Goal: Transaction & Acquisition: Purchase product/service

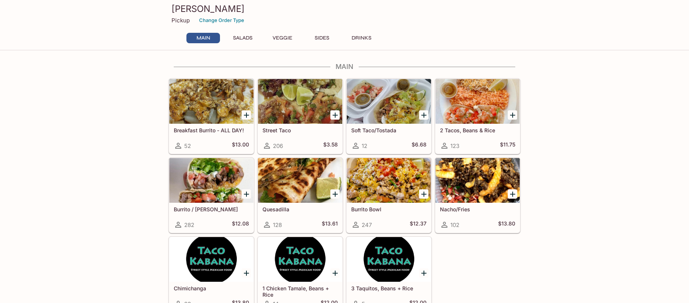
click at [208, 38] on button "Main" at bounding box center [203, 38] width 34 height 10
click at [248, 37] on button "Salads" at bounding box center [243, 38] width 34 height 10
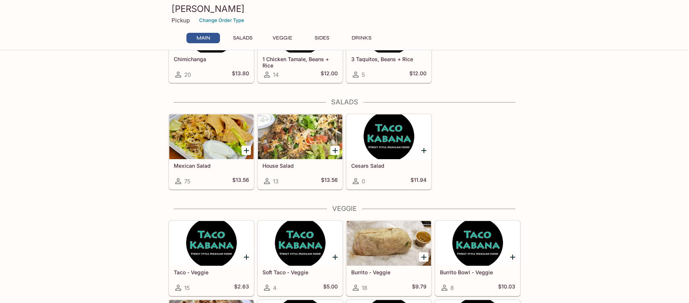
scroll to position [198, 0]
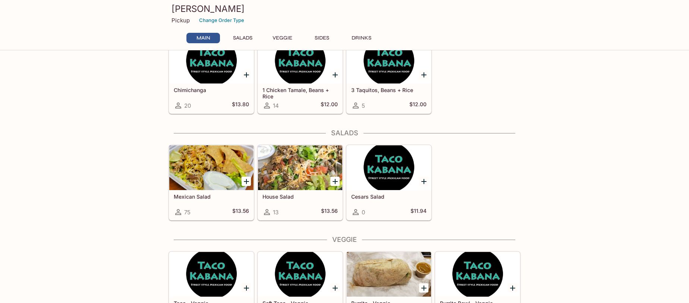
click at [215, 166] on div at bounding box center [211, 167] width 84 height 45
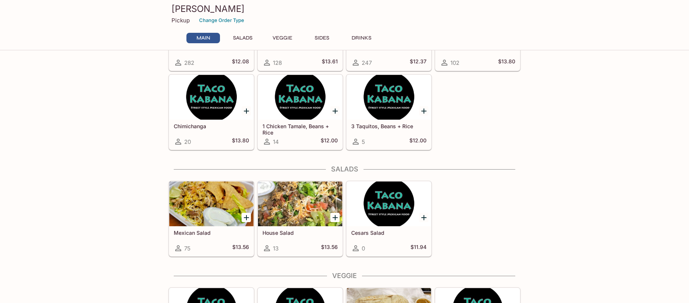
scroll to position [135, 0]
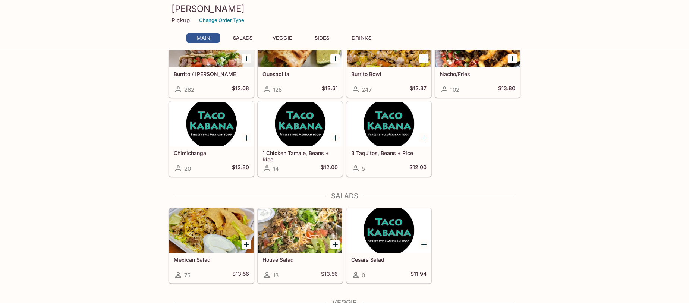
click at [305, 144] on div at bounding box center [300, 124] width 84 height 45
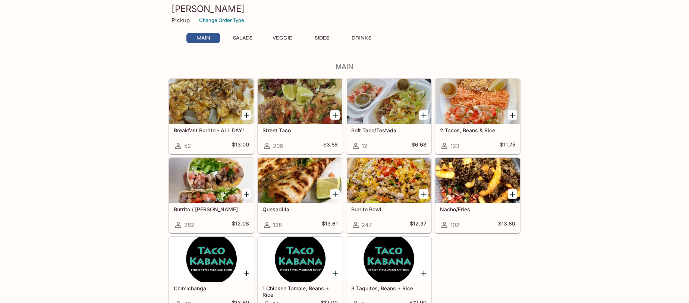
click at [367, 177] on div at bounding box center [389, 180] width 84 height 45
click at [192, 102] on div at bounding box center [211, 101] width 84 height 45
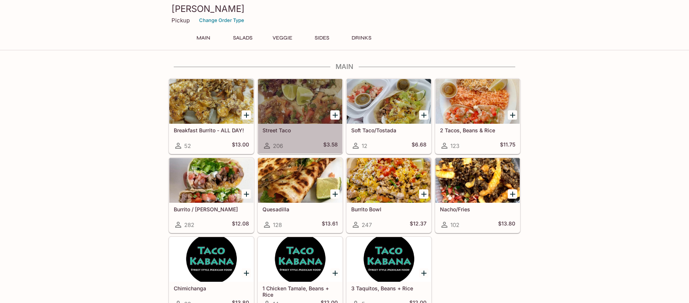
click at [293, 107] on div at bounding box center [300, 101] width 84 height 45
